Goal: Check status

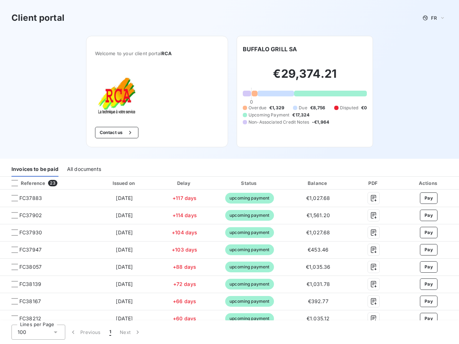
click at [230, 172] on div "Invoices to be paid All documents" at bounding box center [229, 169] width 459 height 15
click at [431, 18] on span "FR" at bounding box center [434, 18] width 6 height 6
click at [113, 133] on button "Contact us" at bounding box center [116, 132] width 43 height 11
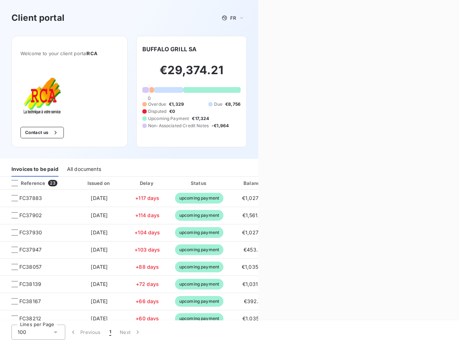
click at [267, 49] on div "Contact us Fill out the form below, and a member of our team will get back to y…" at bounding box center [358, 172] width 201 height 344
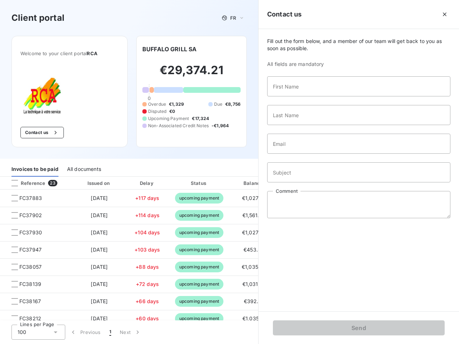
click at [35, 169] on div "Invoices to be paid" at bounding box center [34, 169] width 47 height 15
click at [84, 169] on div "All documents" at bounding box center [84, 169] width 34 height 15
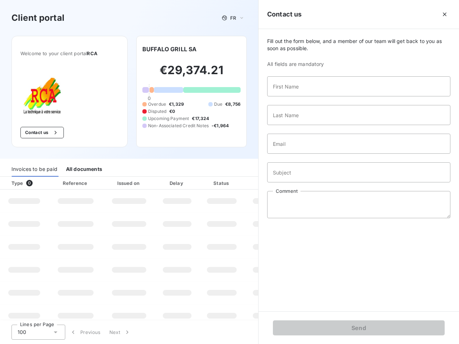
click at [45, 183] on div at bounding box center [43, 183] width 7 height 7
click at [15, 183] on div "Type 0" at bounding box center [27, 183] width 40 height 7
click at [122, 183] on div "Issued on" at bounding box center [129, 183] width 50 height 7
click at [182, 183] on div "Delay" at bounding box center [177, 183] width 41 height 7
